Goal: Transaction & Acquisition: Purchase product/service

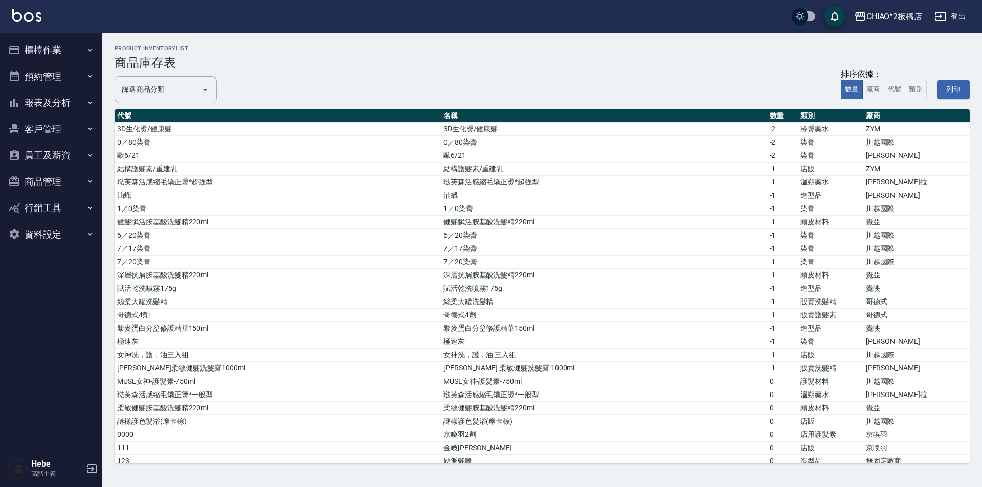
click at [53, 51] on button "櫃檯作業" at bounding box center [51, 50] width 94 height 27
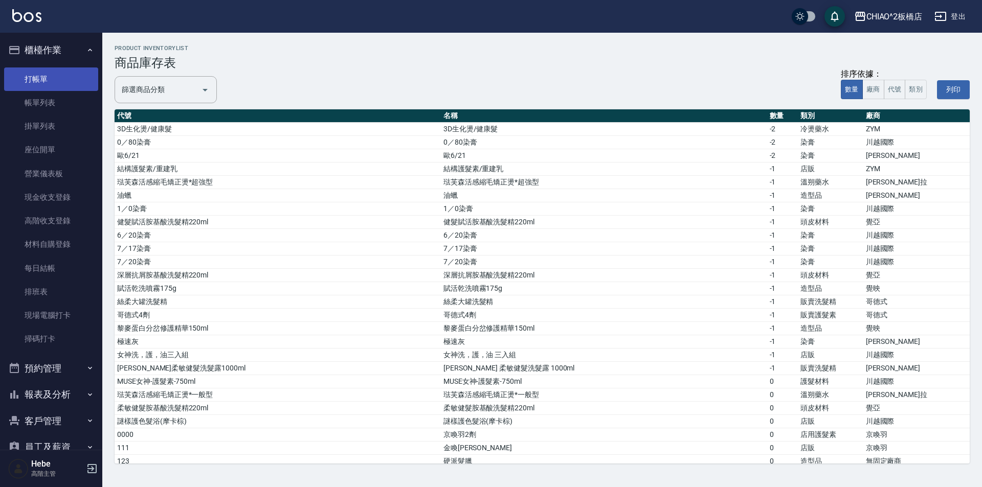
click at [52, 82] on link "打帳單" at bounding box center [51, 79] width 94 height 24
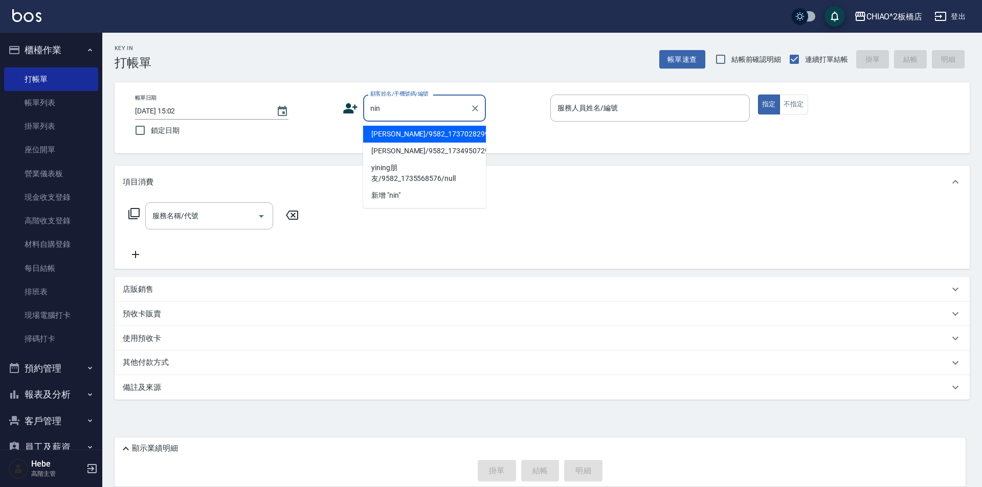
click at [388, 131] on li "[PERSON_NAME]/9582_1737028299/null" at bounding box center [424, 134] width 123 height 17
type input "[PERSON_NAME]/9582_1737028299/null"
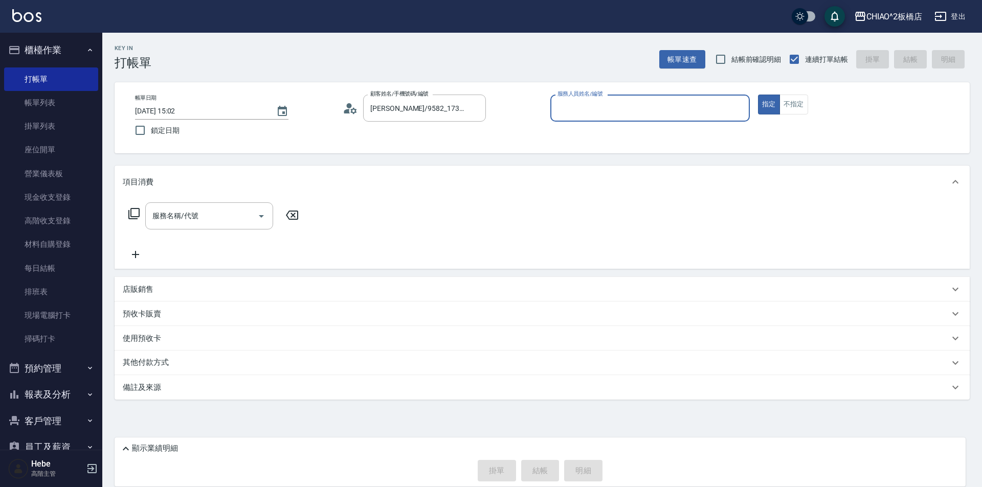
click at [577, 111] on input "服務人員姓名/編號" at bounding box center [650, 108] width 190 height 18
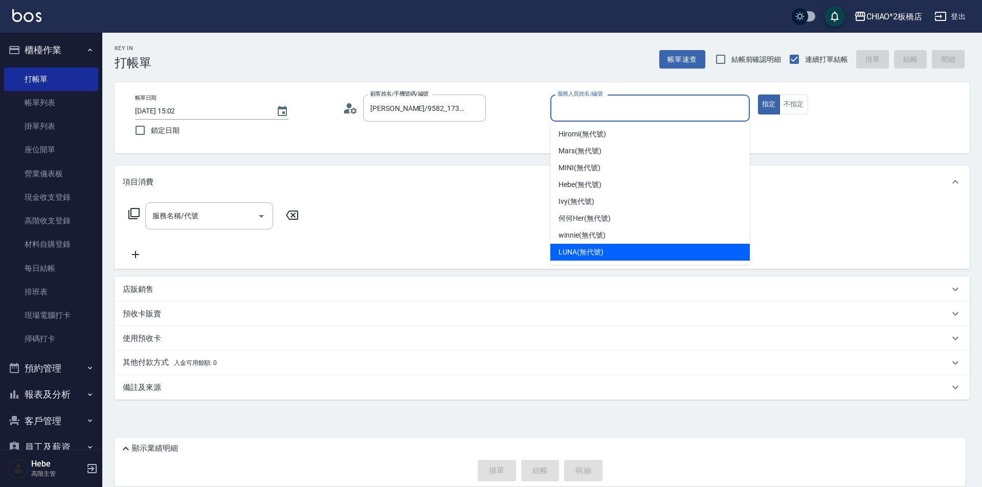
drag, startPoint x: 558, startPoint y: 216, endPoint x: 562, endPoint y: 244, distance: 28.3
click at [562, 244] on ul "Hiromi (無代號) Mars (無代號) MINI (無代號) Hebe (無代號) [PERSON_NAME] (無代號) 何何Her (無代號) w…" at bounding box center [649, 193] width 199 height 143
click at [562, 244] on div "LUNA (無代號)" at bounding box center [649, 252] width 199 height 17
type input "LUNA(無代號)"
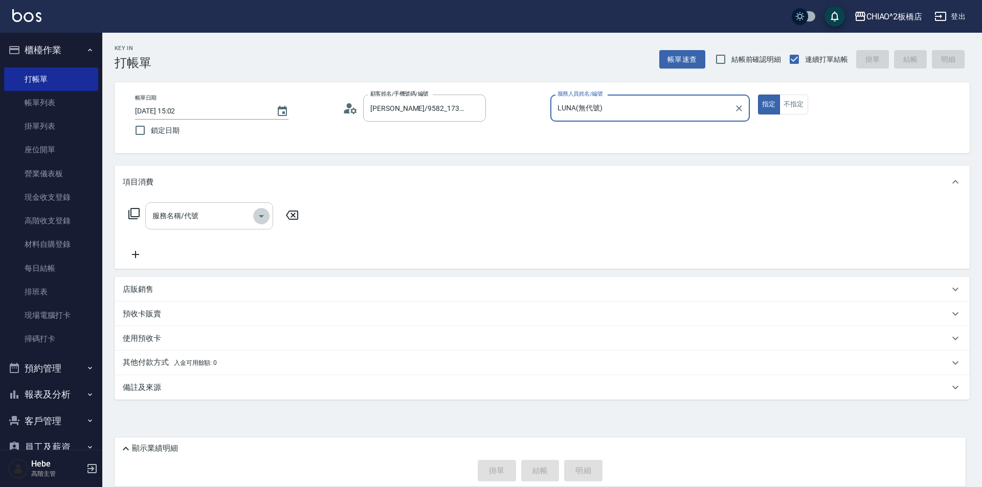
click at [258, 212] on icon "Open" at bounding box center [261, 216] width 12 height 12
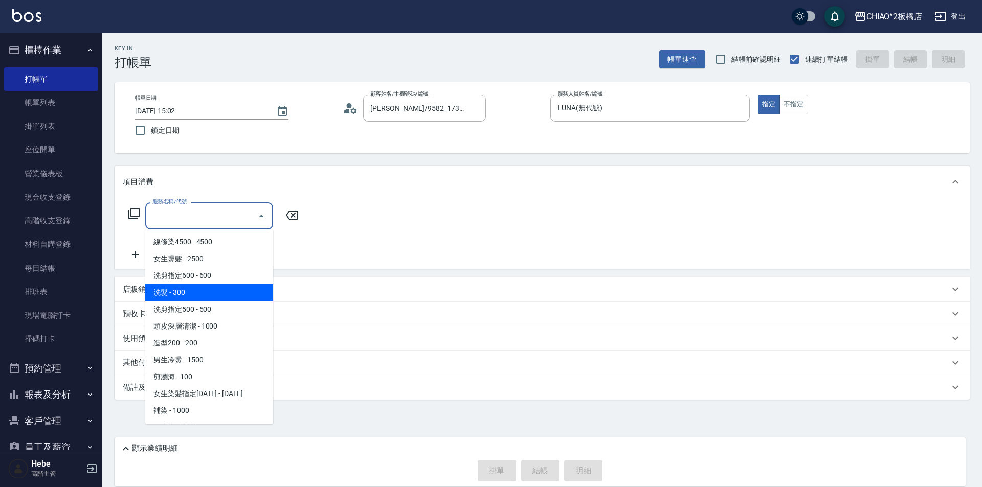
click at [214, 291] on span "洗髮 - 300" at bounding box center [209, 292] width 128 height 17
type input "洗髮(96679)"
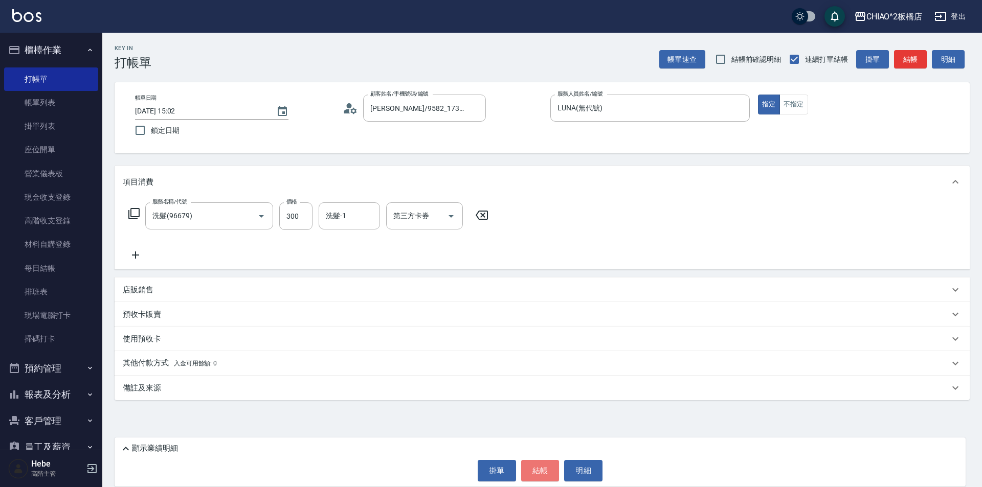
drag, startPoint x: 540, startPoint y: 470, endPoint x: 536, endPoint y: 239, distance: 230.6
click at [540, 467] on button "結帳" at bounding box center [540, 470] width 38 height 21
